Goal: Task Accomplishment & Management: Manage account settings

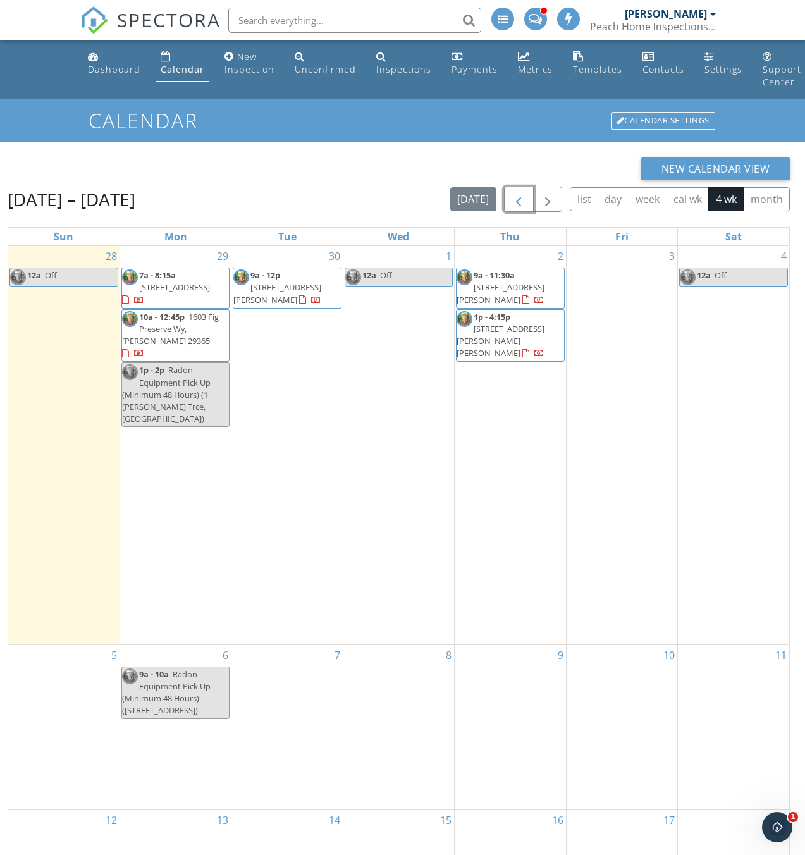
click at [516, 204] on span "button" at bounding box center [518, 199] width 15 height 15
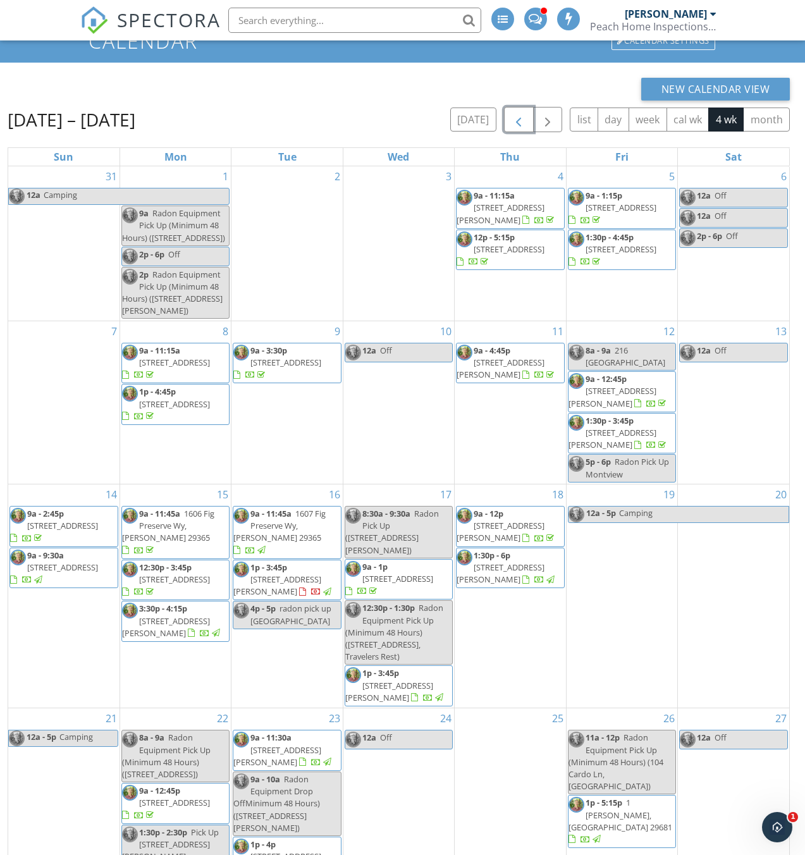
scroll to position [194, 0]
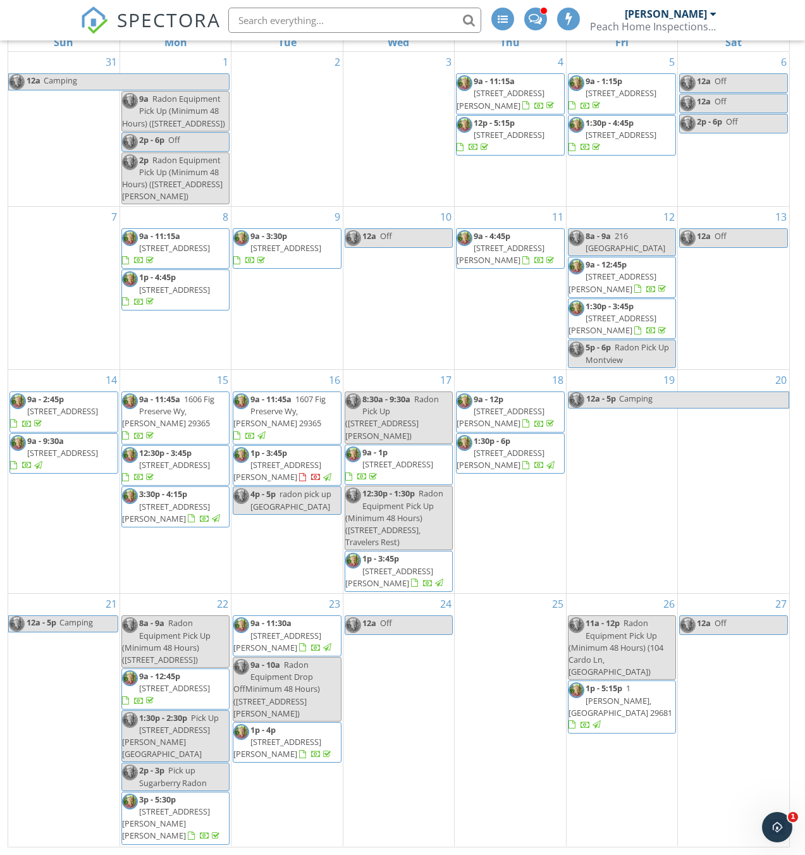
click at [649, 704] on span "1 Gilder Trce, Simpsonville 29681" at bounding box center [620, 699] width 104 height 35
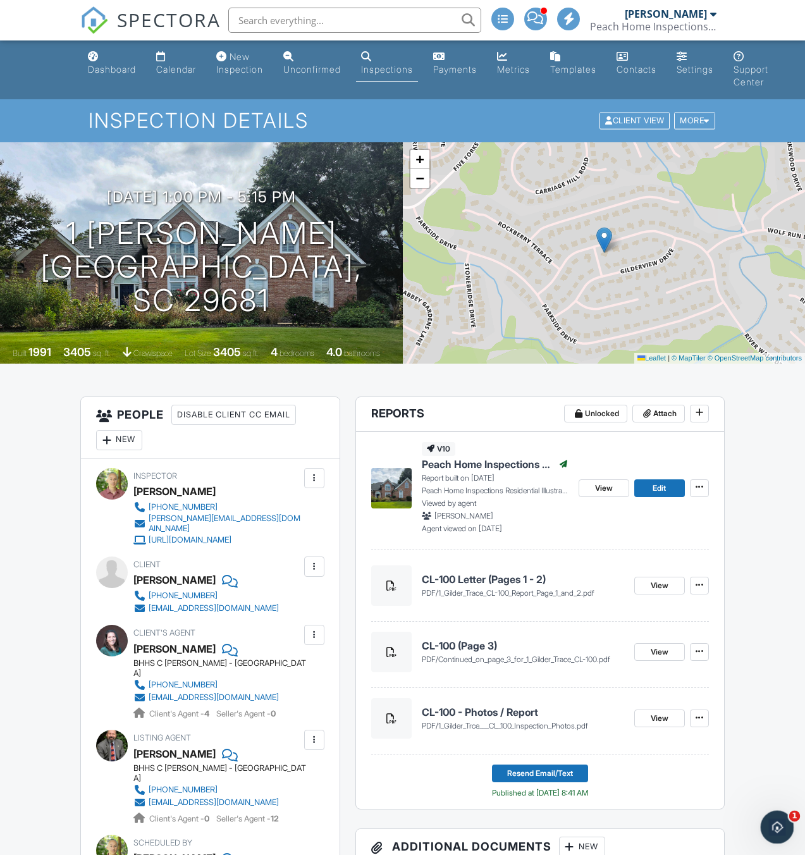
click at [780, 831] on icon "Open Intercom Messenger" at bounding box center [775, 825] width 21 height 21
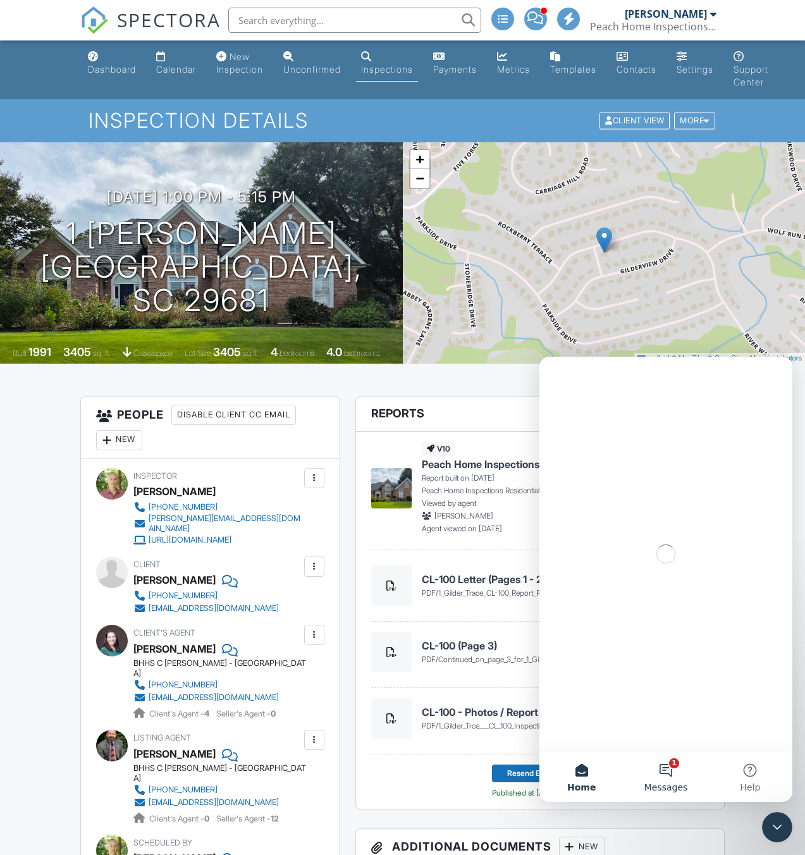
click at [670, 769] on button "1 Messages" at bounding box center [665, 776] width 84 height 51
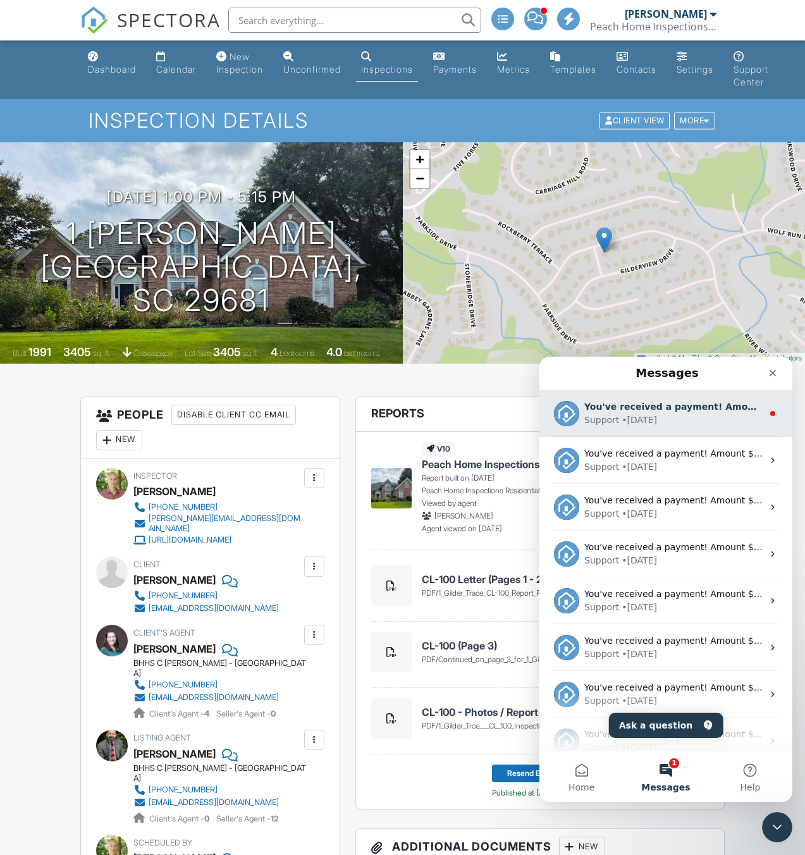
click at [670, 421] on div "Support • 1d ago" at bounding box center [673, 419] width 178 height 13
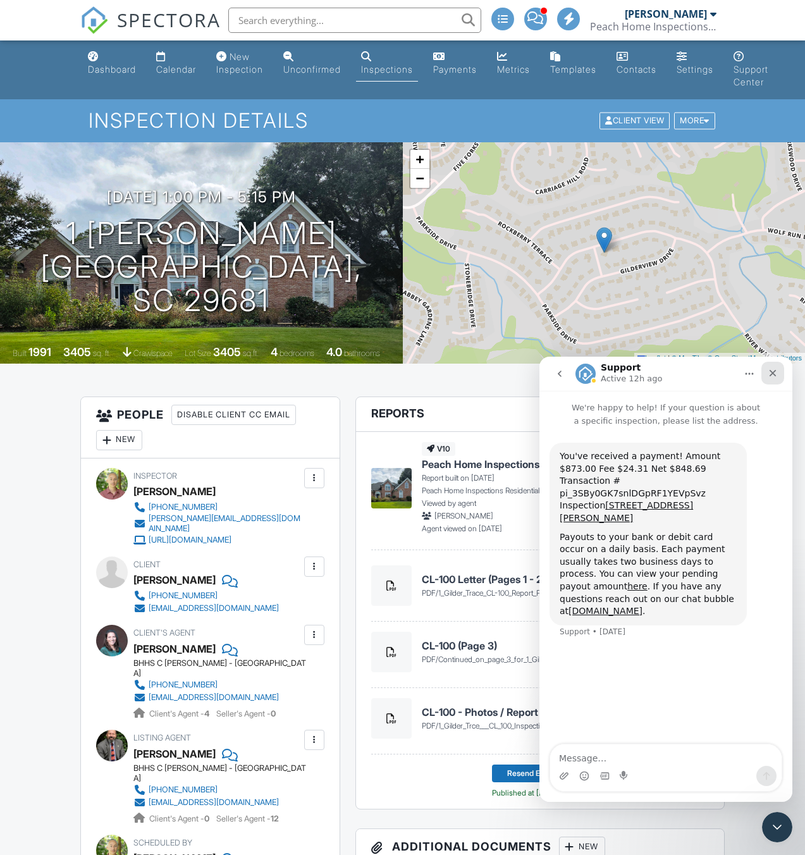
click at [771, 370] on icon "Close" at bounding box center [773, 373] width 10 height 10
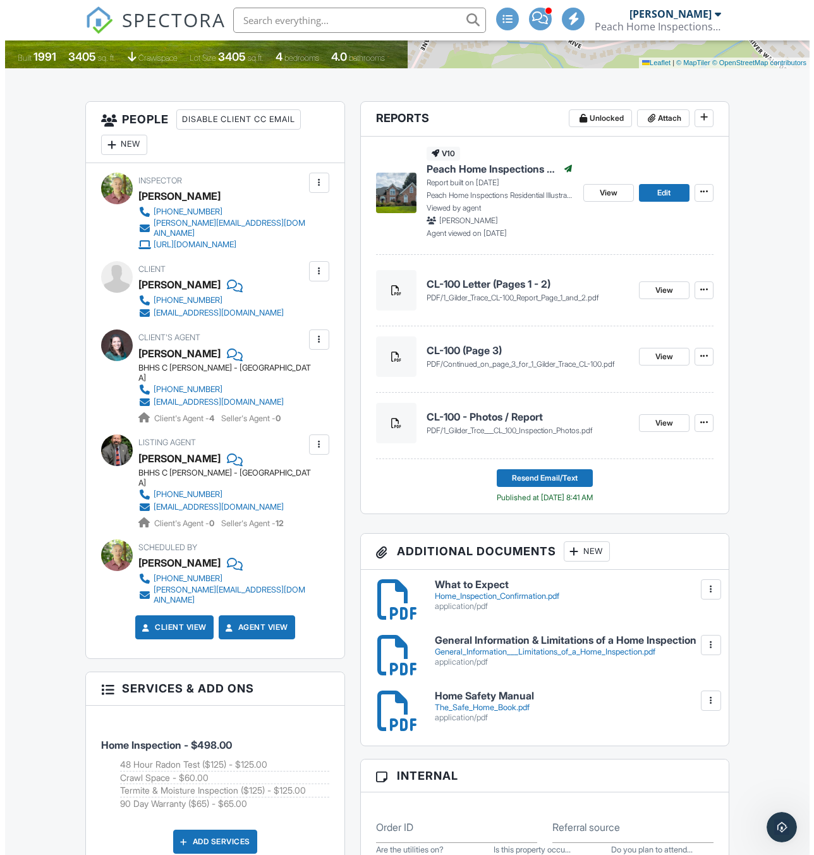
scroll to position [590, 0]
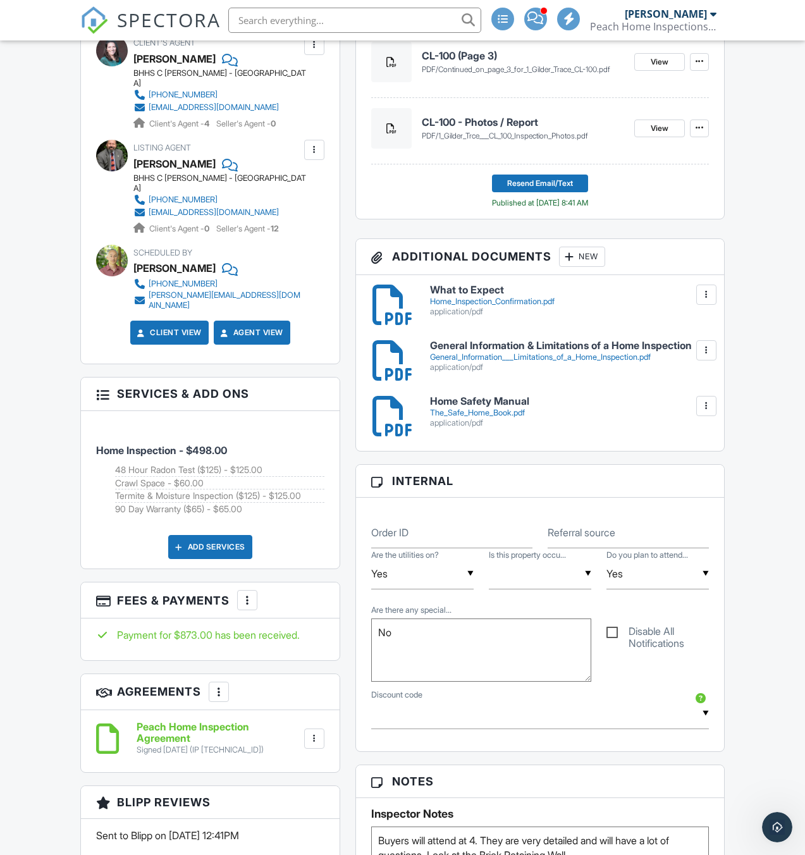
click at [214, 535] on div "Add Services" at bounding box center [210, 547] width 84 height 24
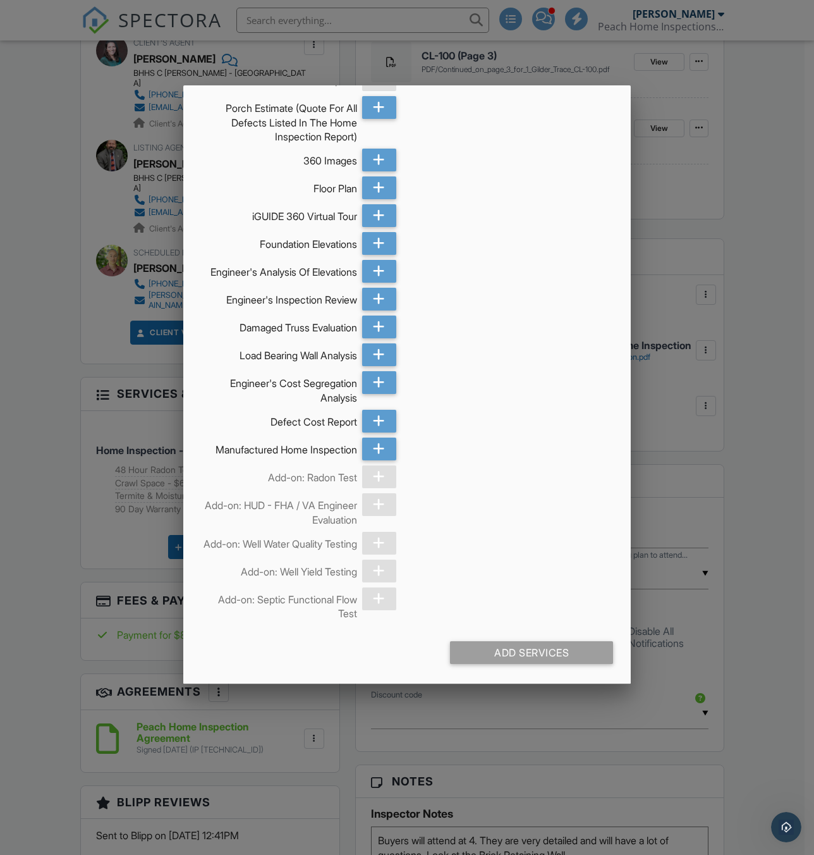
scroll to position [2276, 0]
click at [374, 432] on icon at bounding box center [379, 421] width 12 height 23
click at [535, 656] on div "Add Services (+ $75.0)" at bounding box center [531, 652] width 163 height 23
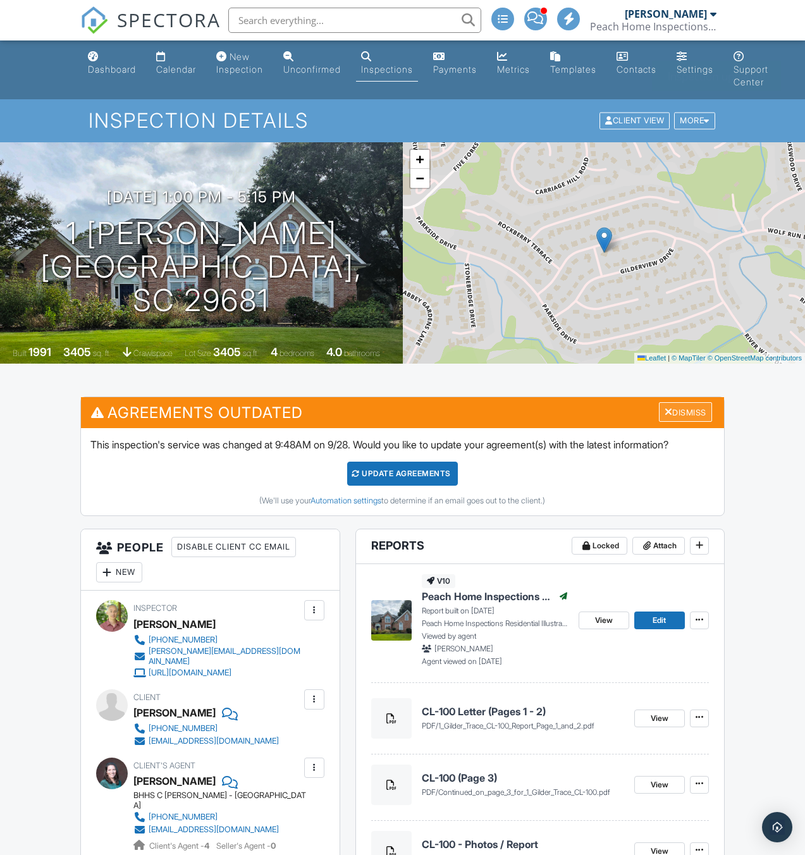
click at [685, 414] on div "Dismiss" at bounding box center [685, 412] width 53 height 20
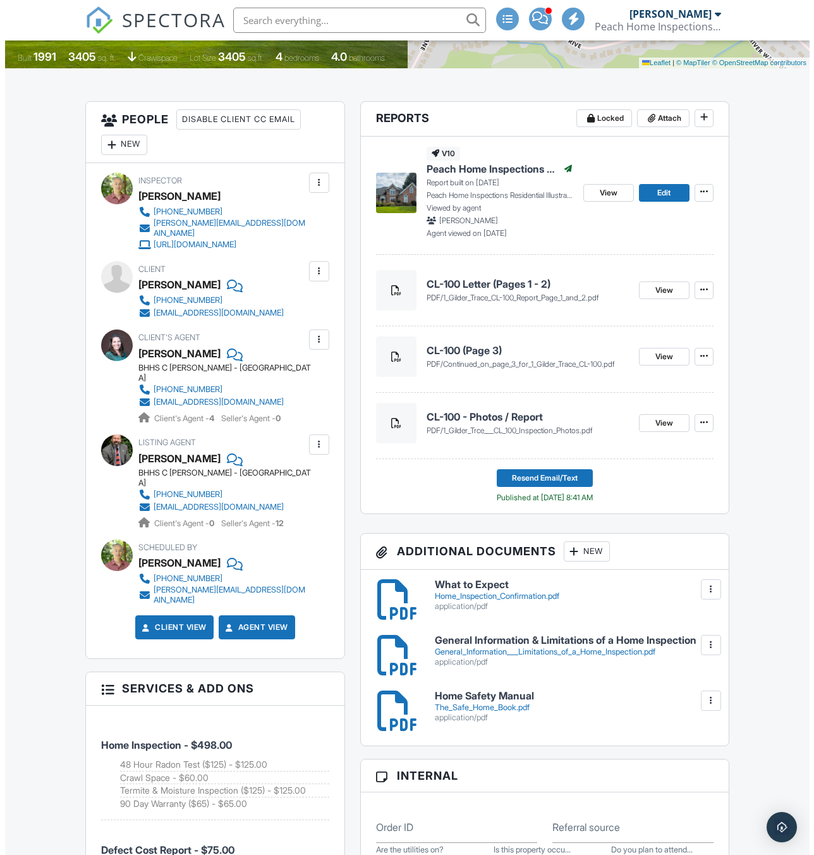
scroll to position [590, 0]
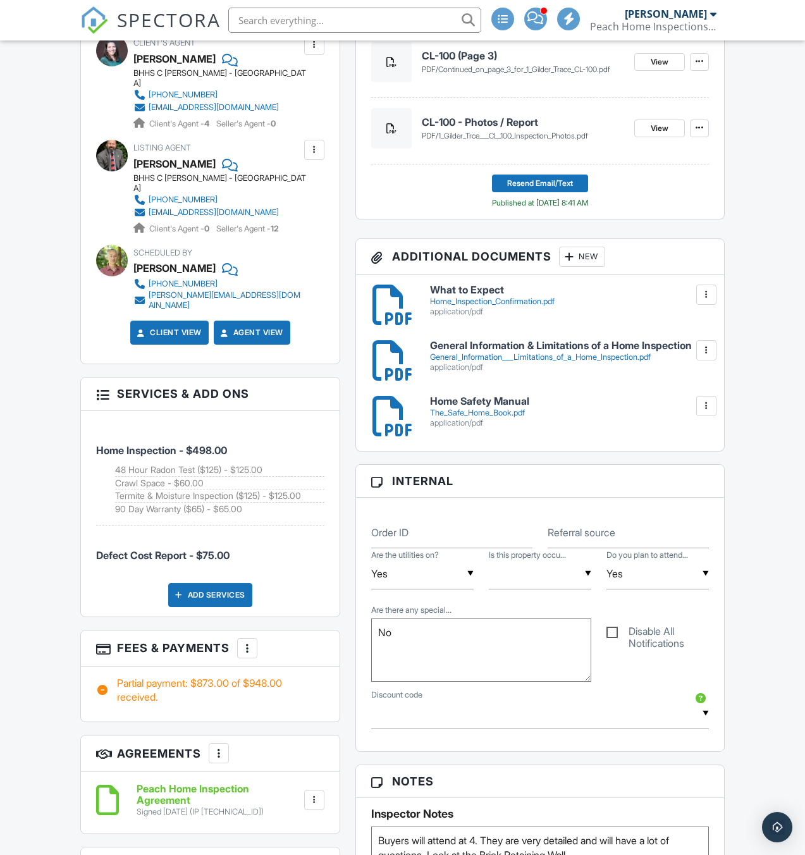
click at [106, 387] on div at bounding box center [102, 393] width 13 height 13
click at [248, 642] on div at bounding box center [247, 648] width 13 height 13
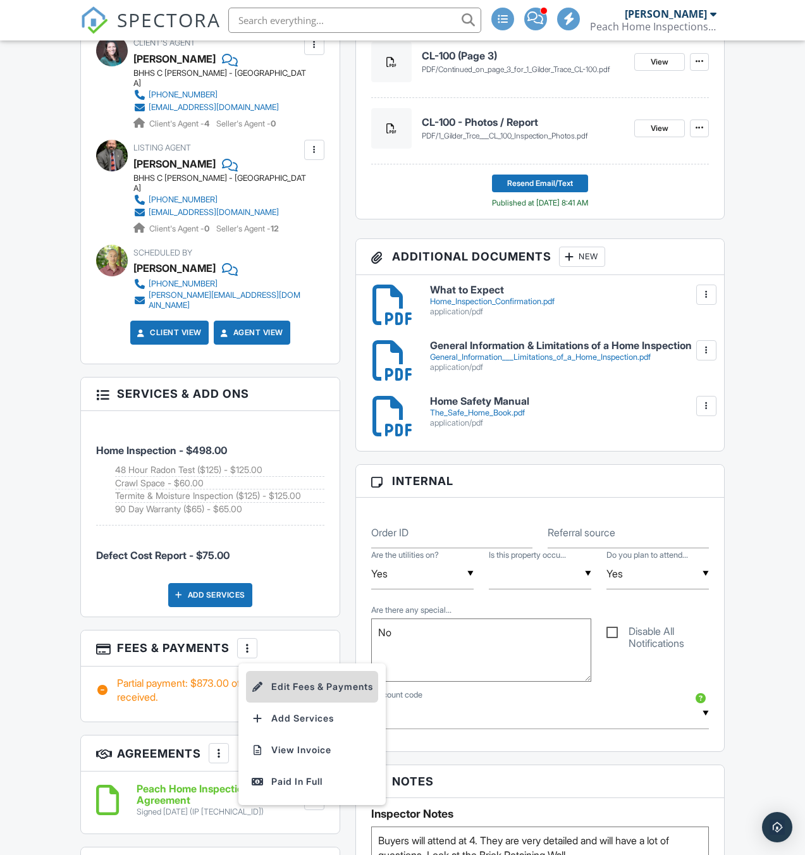
click at [293, 671] on li "Edit Fees & Payments" at bounding box center [312, 687] width 132 height 32
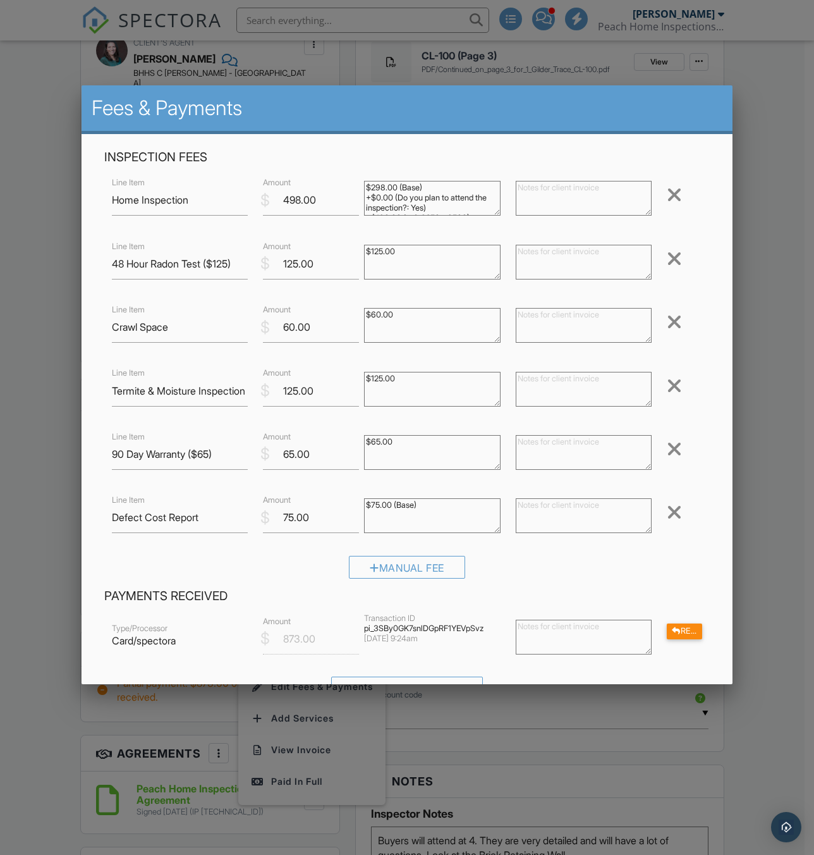
click at [429, 507] on textarea "$75.00 (Base)" at bounding box center [432, 515] width 137 height 35
drag, startPoint x: 431, startPoint y: 510, endPoint x: 354, endPoint y: 509, distance: 77.1
click at [354, 509] on div "Line Item Defect Cost Report $ Amount 75.00 $75.00 (Base) Remove" at bounding box center [407, 517] width 606 height 51
drag, startPoint x: 316, startPoint y: 519, endPoint x: 269, endPoint y: 527, distance: 48.0
click at [269, 527] on input "75.00" at bounding box center [311, 517] width 96 height 31
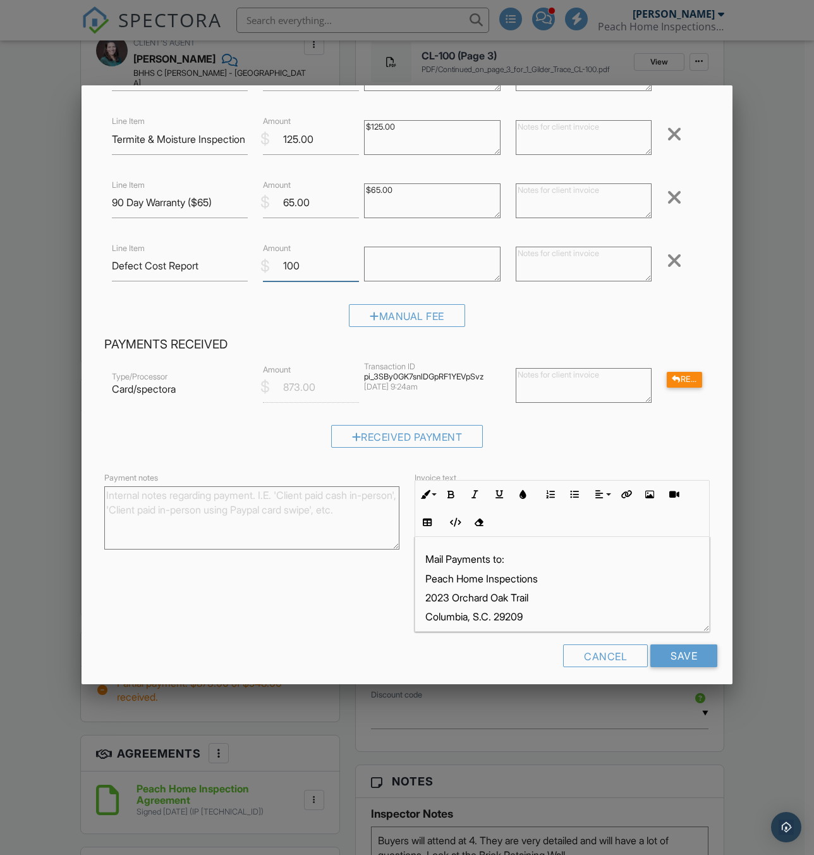
scroll to position [259, 0]
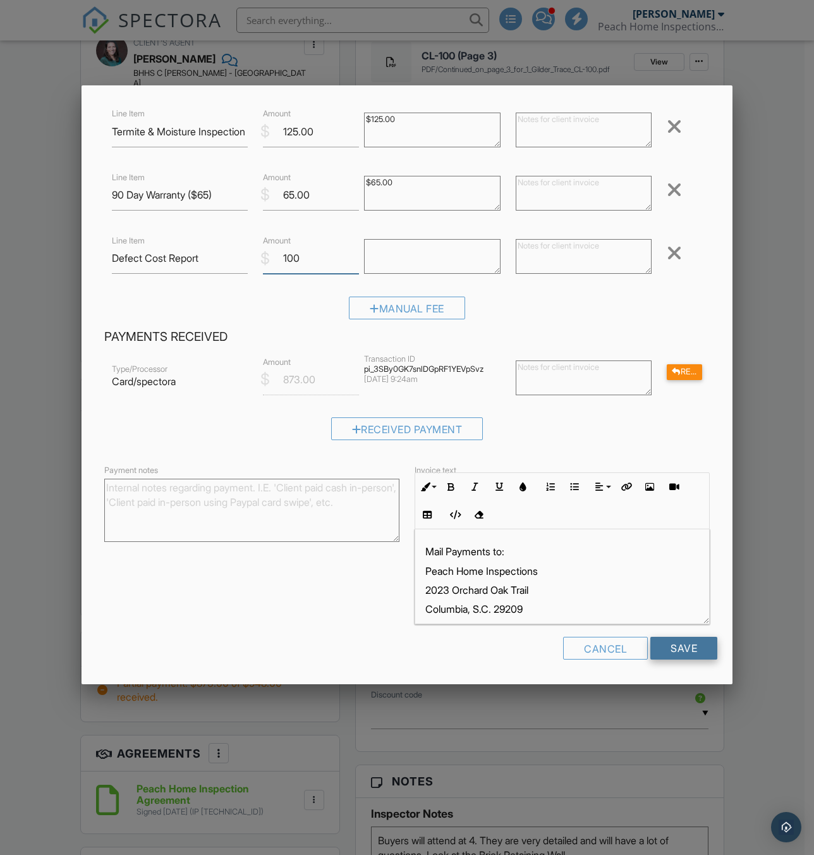
type input "100"
click at [686, 644] on input "Save" at bounding box center [684, 648] width 67 height 23
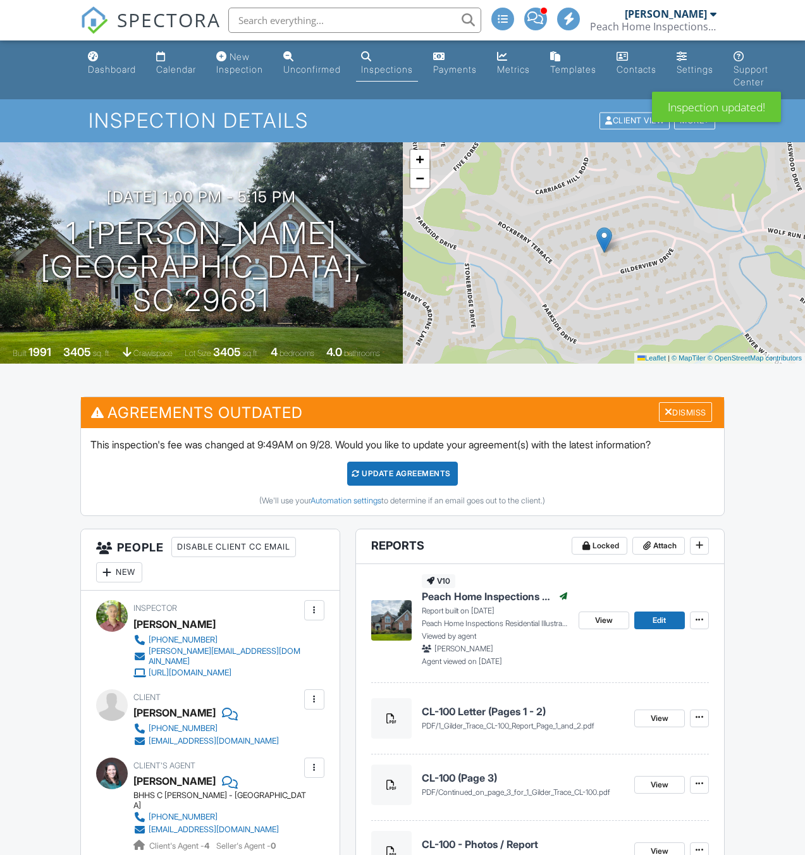
scroll to position [590, 0]
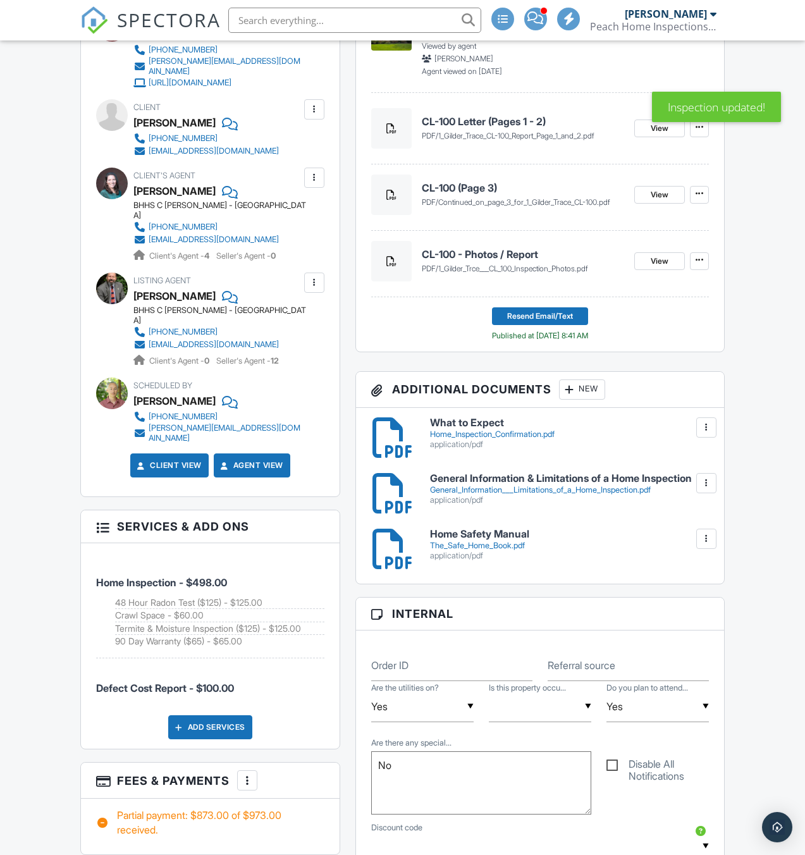
click at [249, 774] on div at bounding box center [247, 780] width 13 height 13
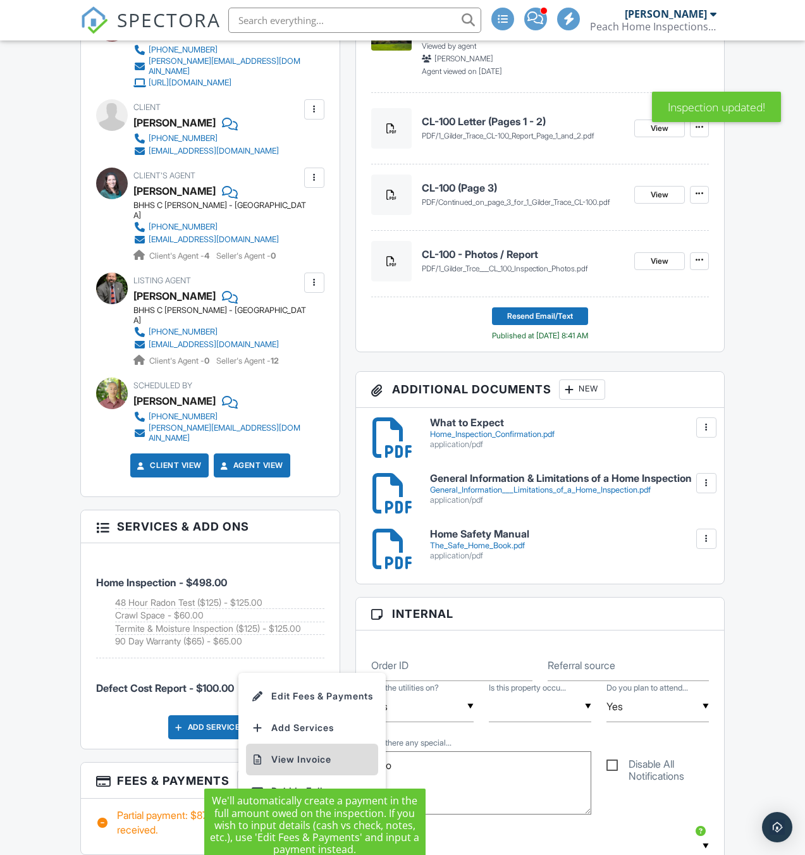
click at [309, 744] on li "View Invoice" at bounding box center [312, 760] width 132 height 32
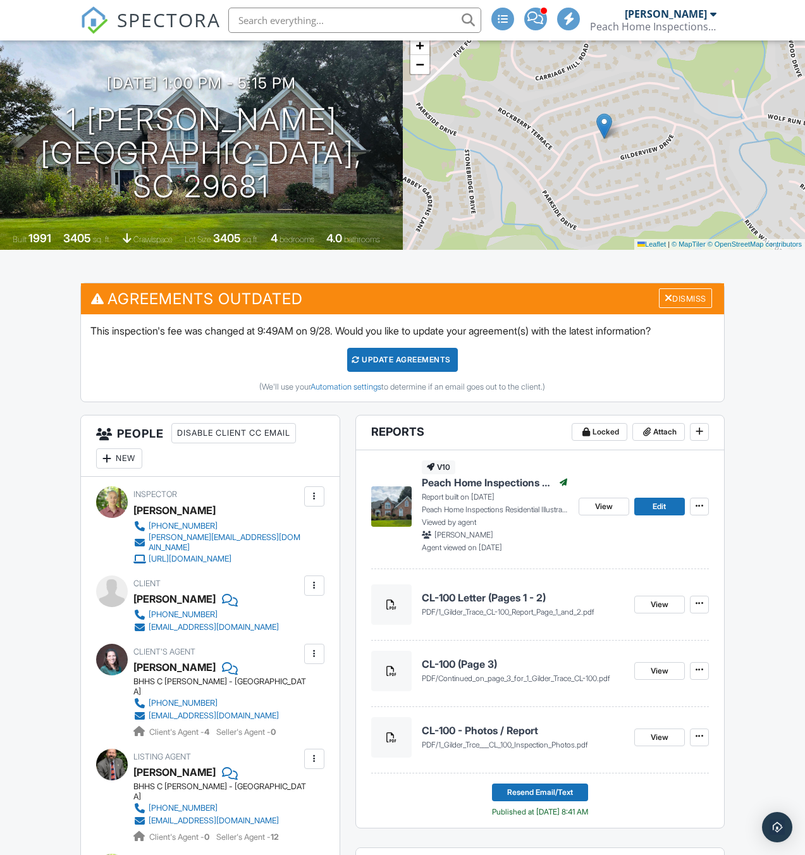
scroll to position [0, 0]
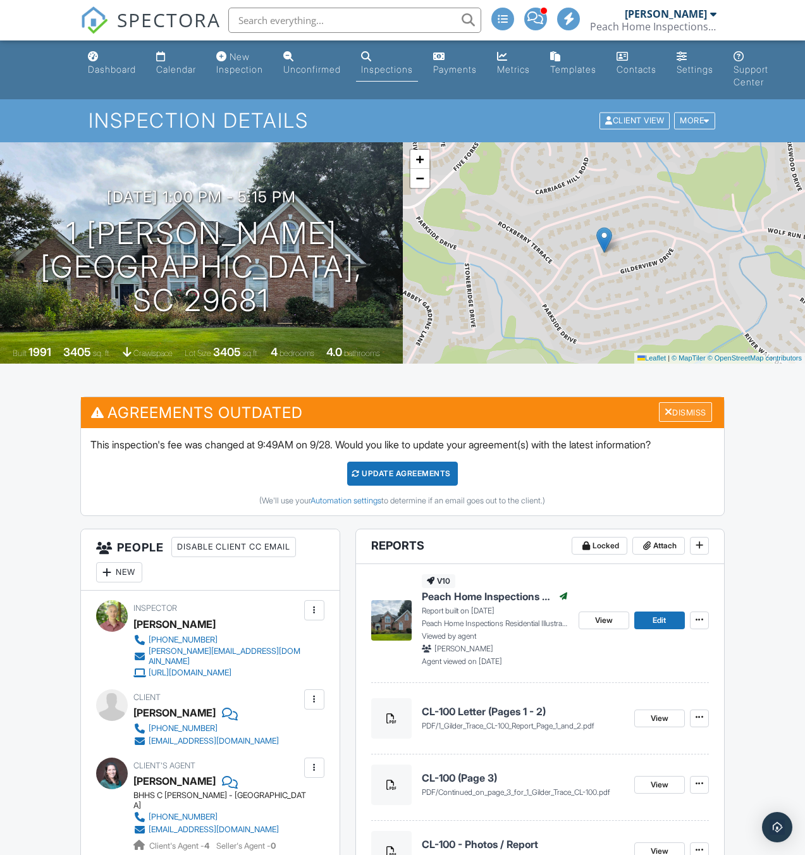
click at [673, 413] on div "Dismiss" at bounding box center [685, 412] width 53 height 20
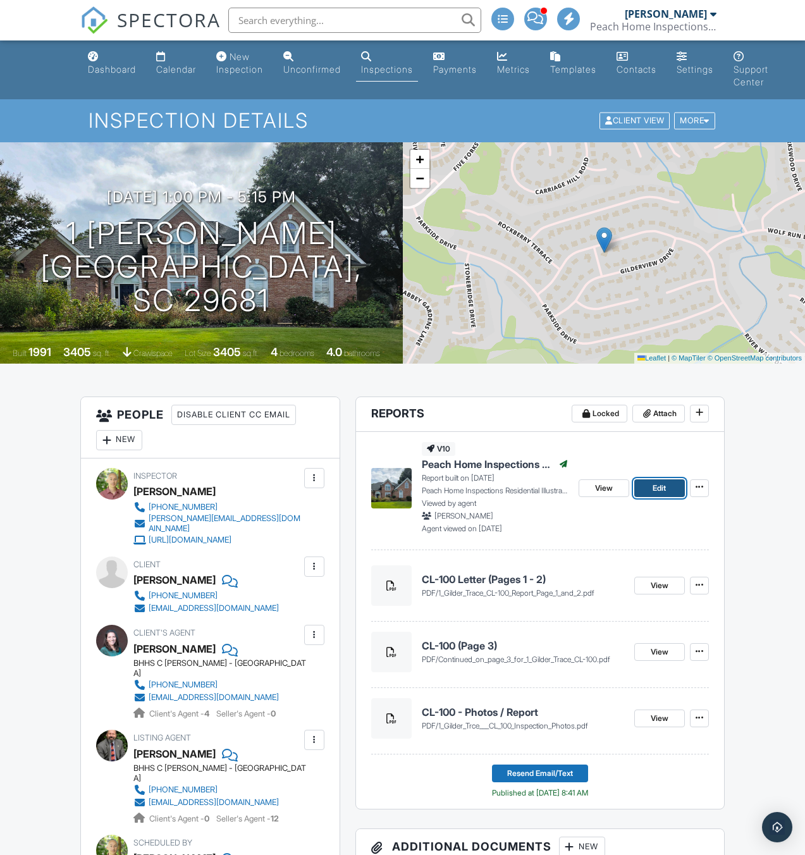
click at [657, 484] on span "Edit" at bounding box center [658, 488] width 13 height 13
